Goal: Task Accomplishment & Management: Complete application form

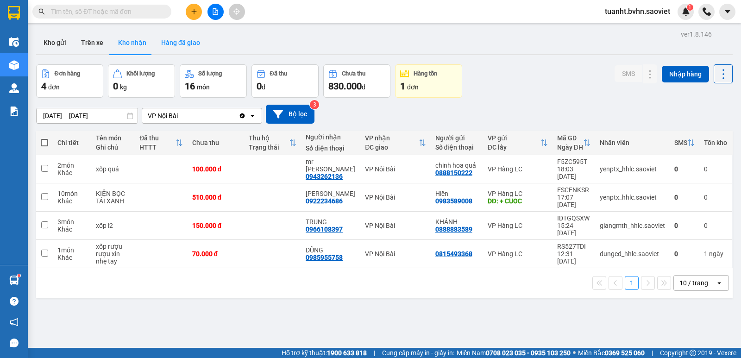
click at [176, 45] on button "Hàng đã giao" at bounding box center [181, 42] width 54 height 22
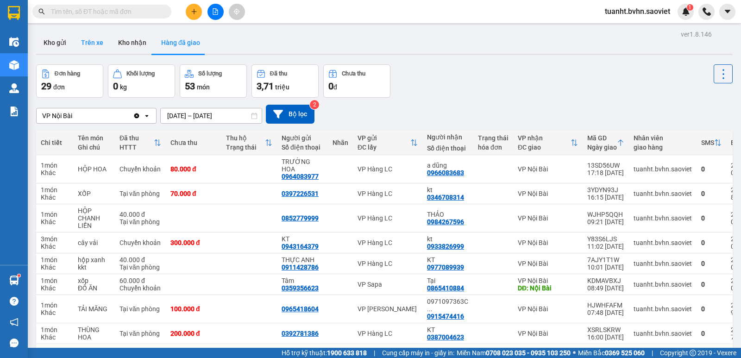
click at [100, 38] on button "Trên xe" at bounding box center [92, 42] width 37 height 22
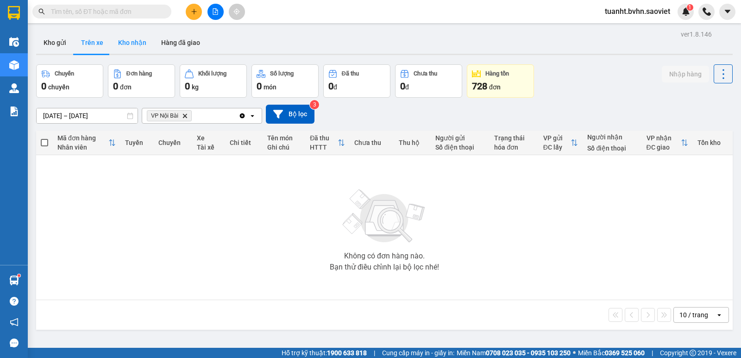
click at [125, 41] on button "Kho nhận" at bounding box center [132, 42] width 43 height 22
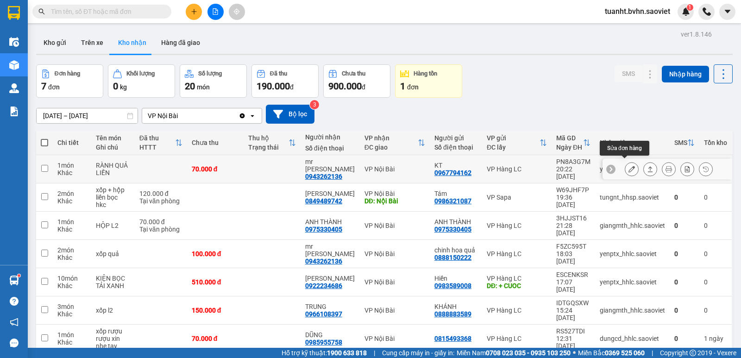
click at [628, 166] on icon at bounding box center [631, 169] width 6 height 6
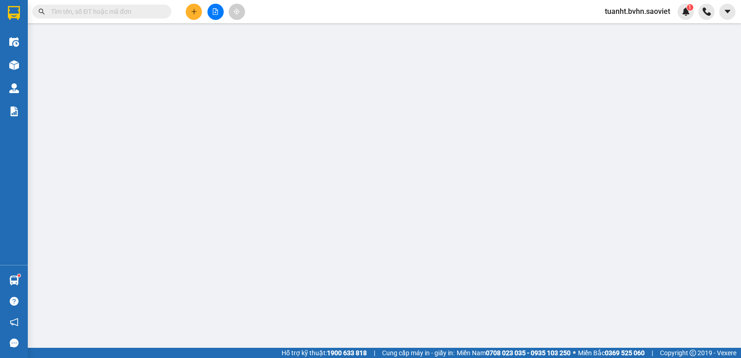
type input "0967794162"
type input "KT"
type input "0943262136"
type input "mr [PERSON_NAME]"
type input "0"
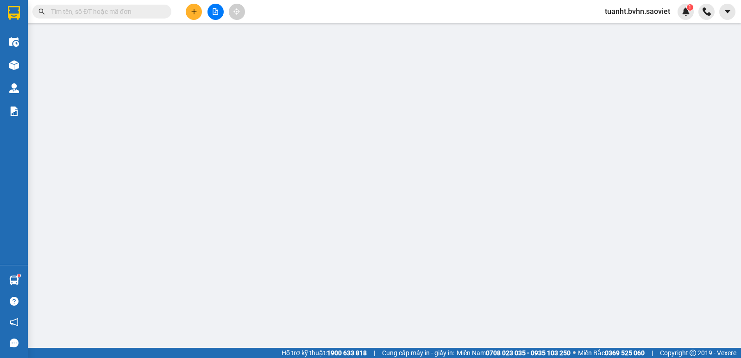
type input "70.000"
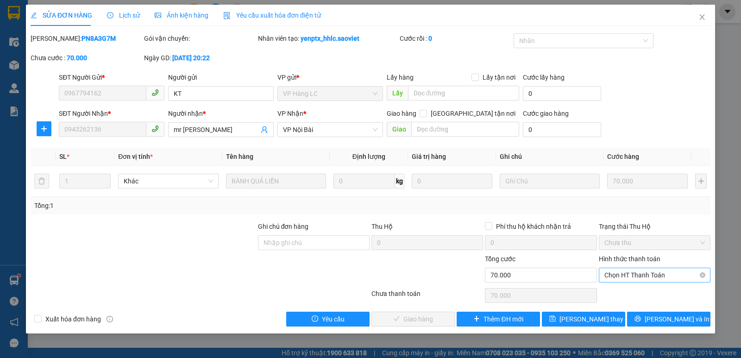
click at [643, 278] on span "Chọn HT Thanh Toán" at bounding box center [654, 275] width 100 height 14
click at [640, 307] on div "Chuyển khoản" at bounding box center [654, 308] width 100 height 10
type input "0"
click at [410, 320] on span "[PERSON_NAME] và Giao hàng" at bounding box center [433, 319] width 89 height 10
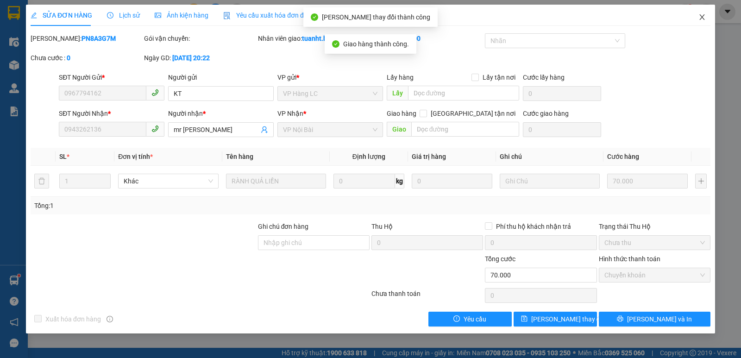
click at [705, 13] on span "Close" at bounding box center [702, 18] width 26 height 26
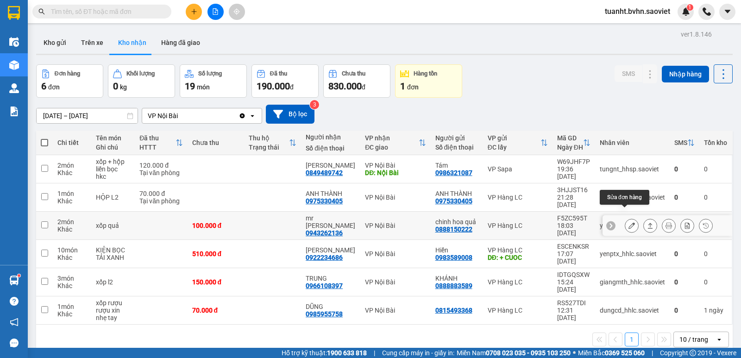
click at [628, 222] on icon at bounding box center [631, 225] width 6 height 6
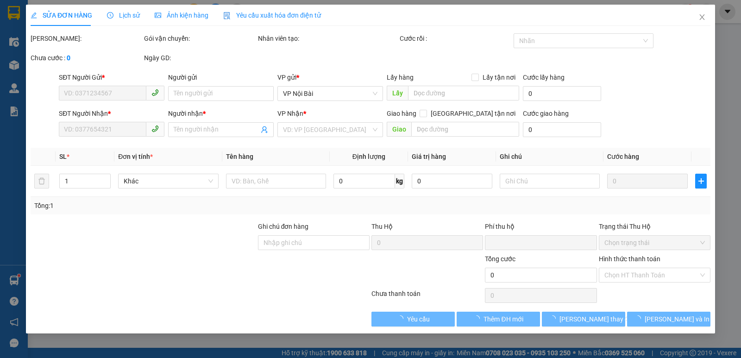
type input "0888150222"
type input "chinh hoa quả"
type input "0943262136"
type input "mr [PERSON_NAME]"
type input "0"
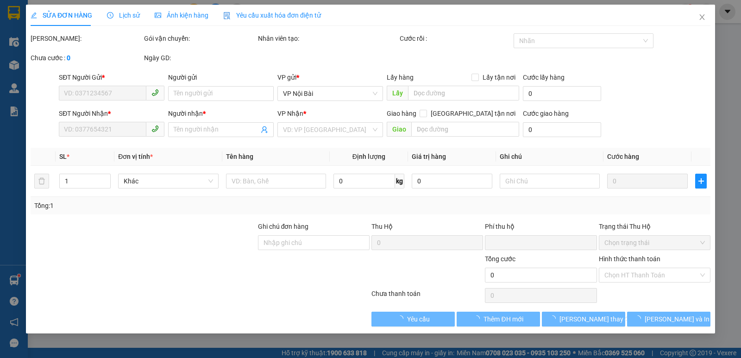
type input "100.000"
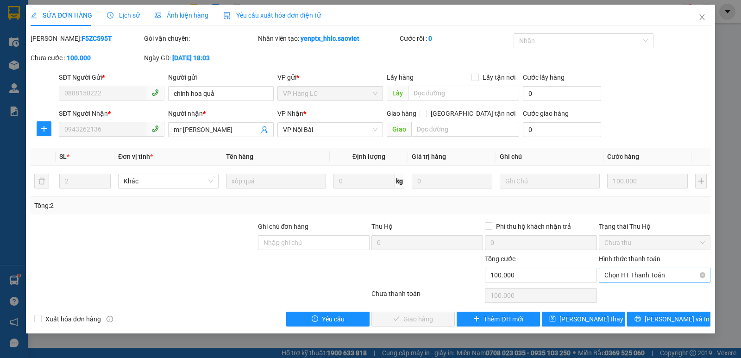
click at [623, 274] on span "Chọn HT Thanh Toán" at bounding box center [654, 275] width 100 height 14
click at [629, 311] on div "Chuyển khoản" at bounding box center [654, 308] width 100 height 10
type input "0"
click at [426, 316] on span "[PERSON_NAME] và Giao hàng" at bounding box center [433, 319] width 89 height 10
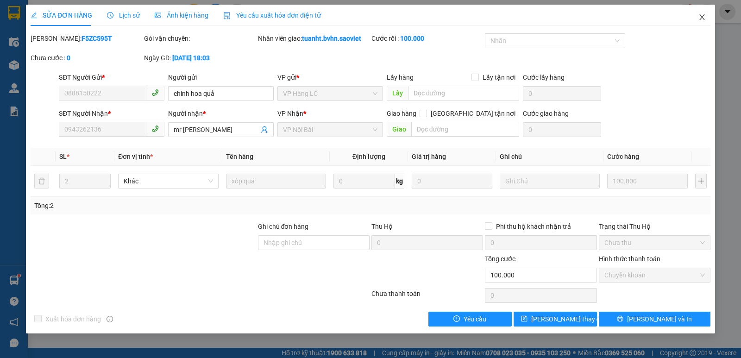
click at [703, 22] on span "Close" at bounding box center [702, 18] width 26 height 26
